Goal: Task Accomplishment & Management: Complete application form

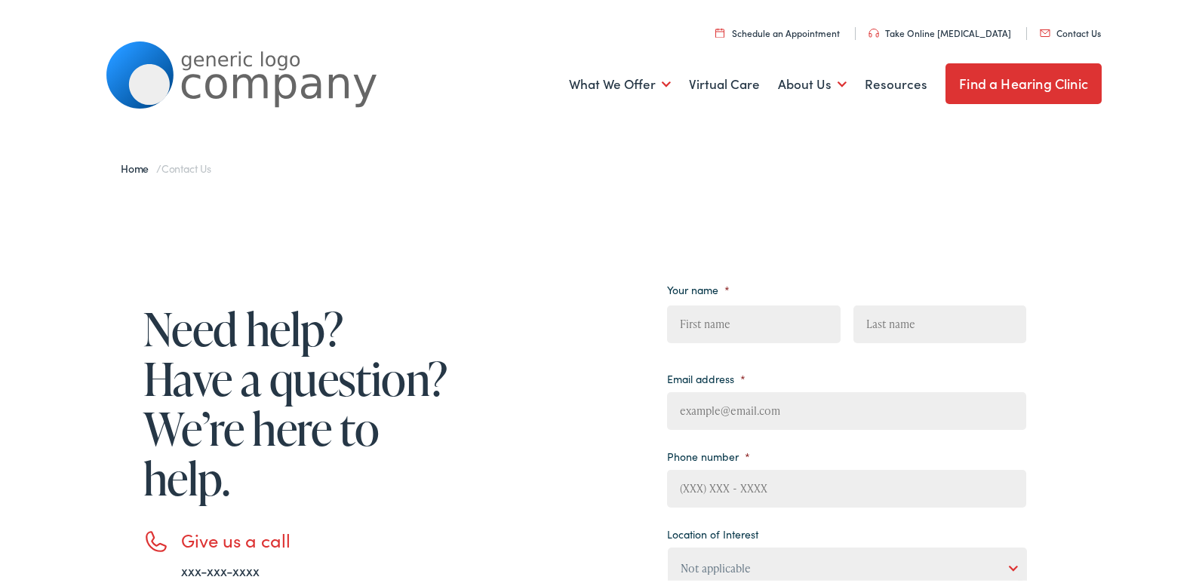
scroll to position [251, 0]
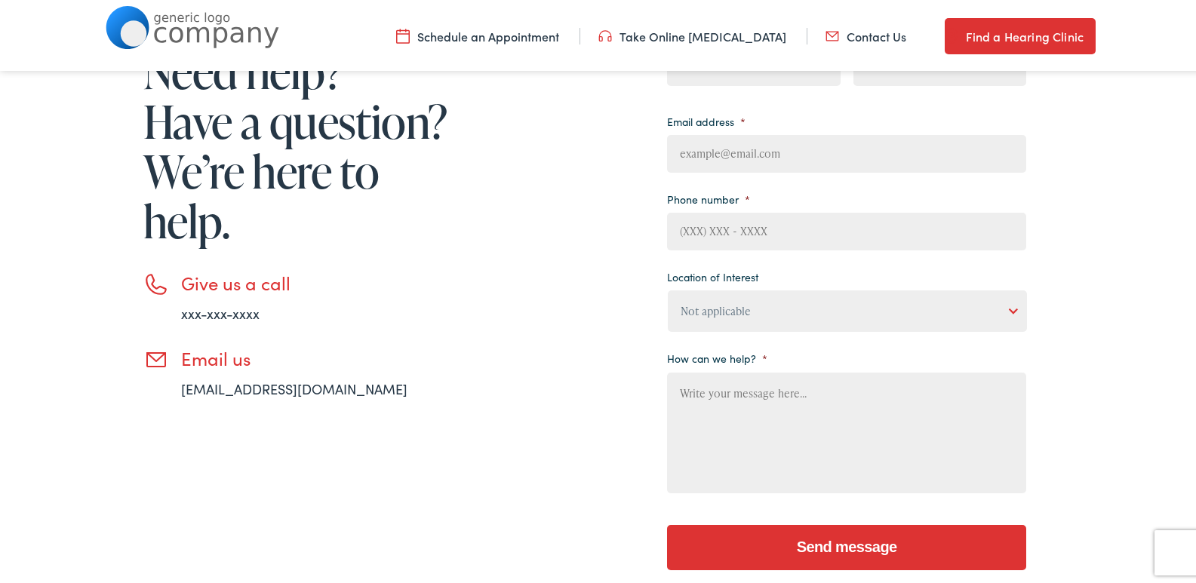
click at [730, 139] on input "Email address *" at bounding box center [846, 151] width 359 height 38
type input "Ricky@Professionalcompanypage.com"
type input "Ricky"
type input "Carder"
type input "(814) 980-5065"
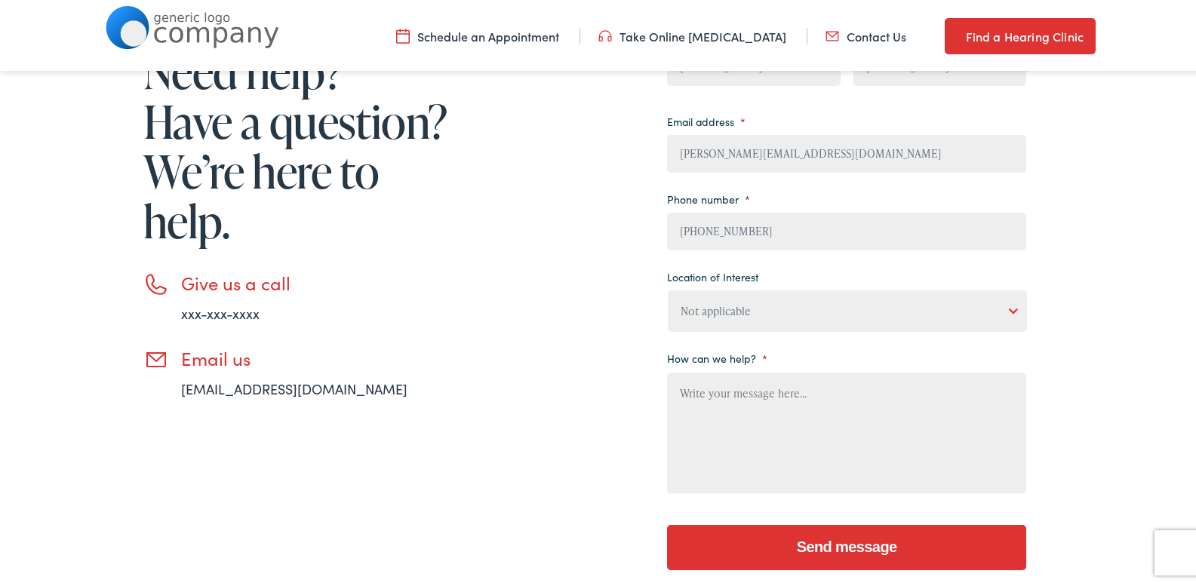
click at [762, 303] on select "Not applicable Estes Audiology, Seguin Estes Audiology, San Antonio Estes Audio…" at bounding box center [847, 307] width 359 height 41
select select "Estes Audiology, San Antonio"
click at [668, 287] on select "Not applicable Estes Audiology, Seguin Estes Audiology, San Antonio Estes Audio…" at bounding box center [847, 307] width 359 height 41
click at [772, 440] on textarea "How can we help? *" at bounding box center [846, 430] width 359 height 121
drag, startPoint x: 363, startPoint y: 410, endPoint x: 586, endPoint y: 456, distance: 227.3
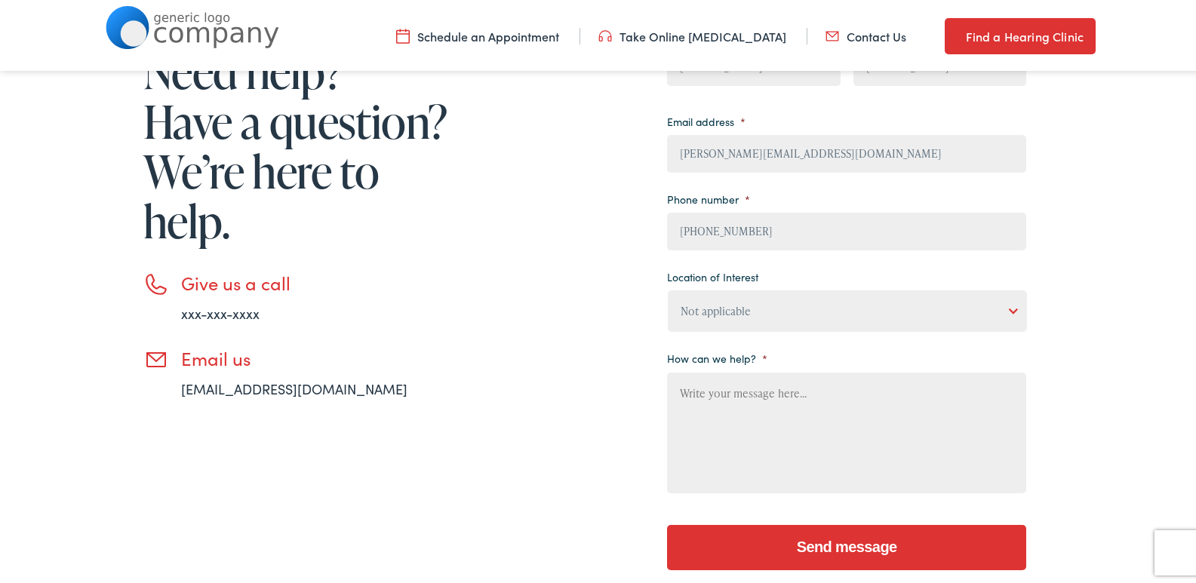
click at [380, 426] on div "Need help? Have a question? We’re here to help. Give us a call xxx-xxx-xxxx Ema…" at bounding box center [279, 296] width 347 height 580
click at [755, 484] on textarea "How can we help? *" at bounding box center [846, 430] width 359 height 121
paste textarea "Wikipedia is considered to be the World’s most significant tool for reference m…"
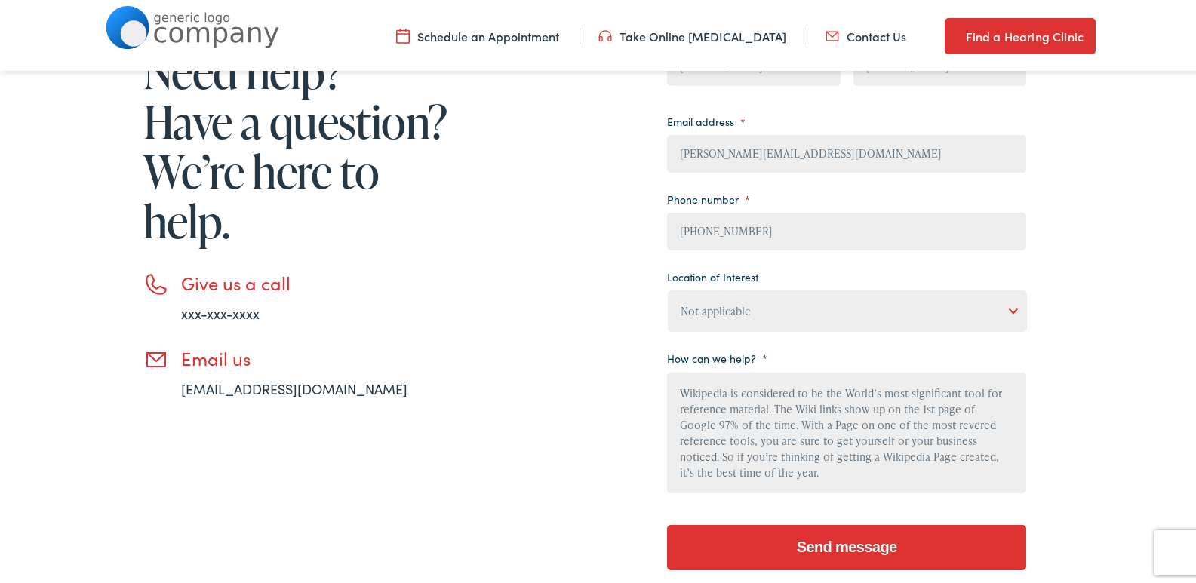
scroll to position [161, 0]
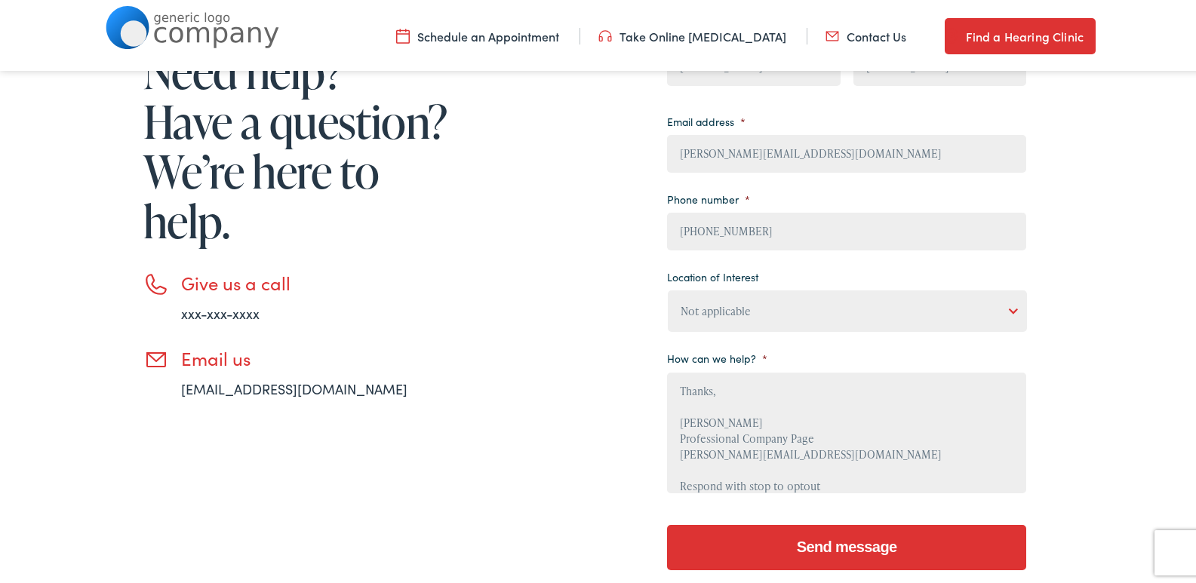
type textarea "Wikipedia is considered to be the World’s most significant tool for reference m…"
click at [868, 542] on input "Send message" at bounding box center [846, 544] width 359 height 45
